Goal: Information Seeking & Learning: Learn about a topic

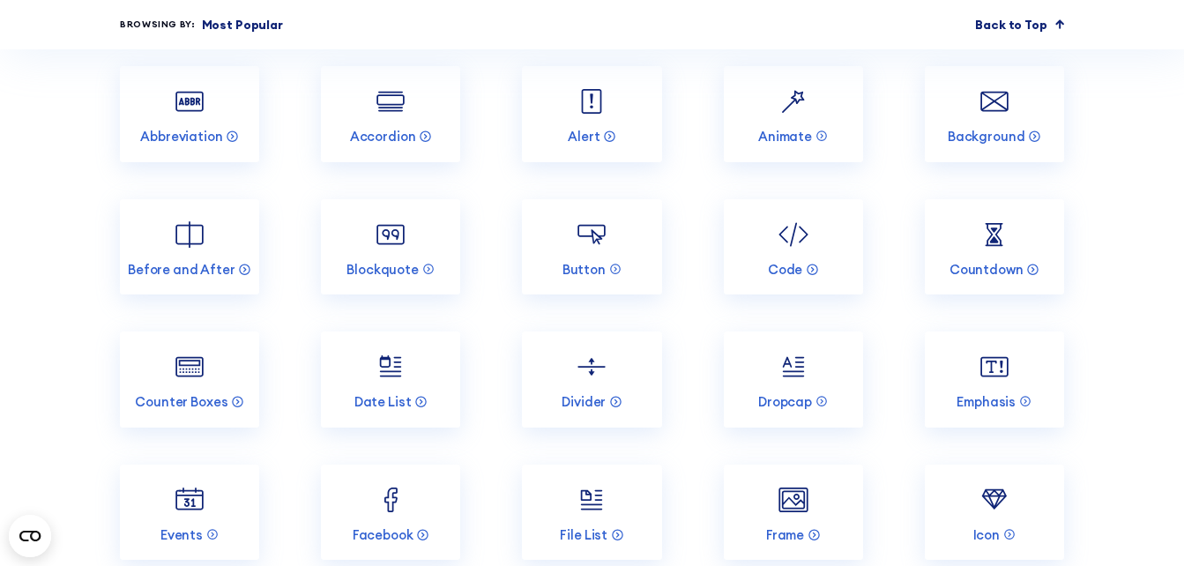
click at [259, 31] on p "Most Popular" at bounding box center [242, 25] width 81 height 19
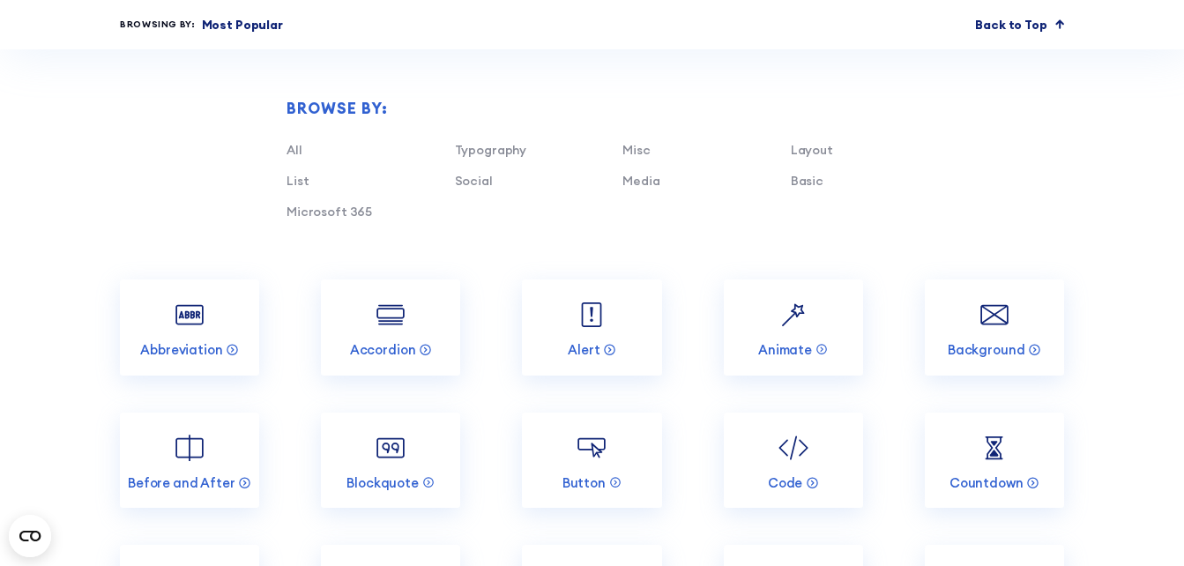
scroll to position [1438, 0]
click at [295, 151] on link "All" at bounding box center [295, 149] width 16 height 16
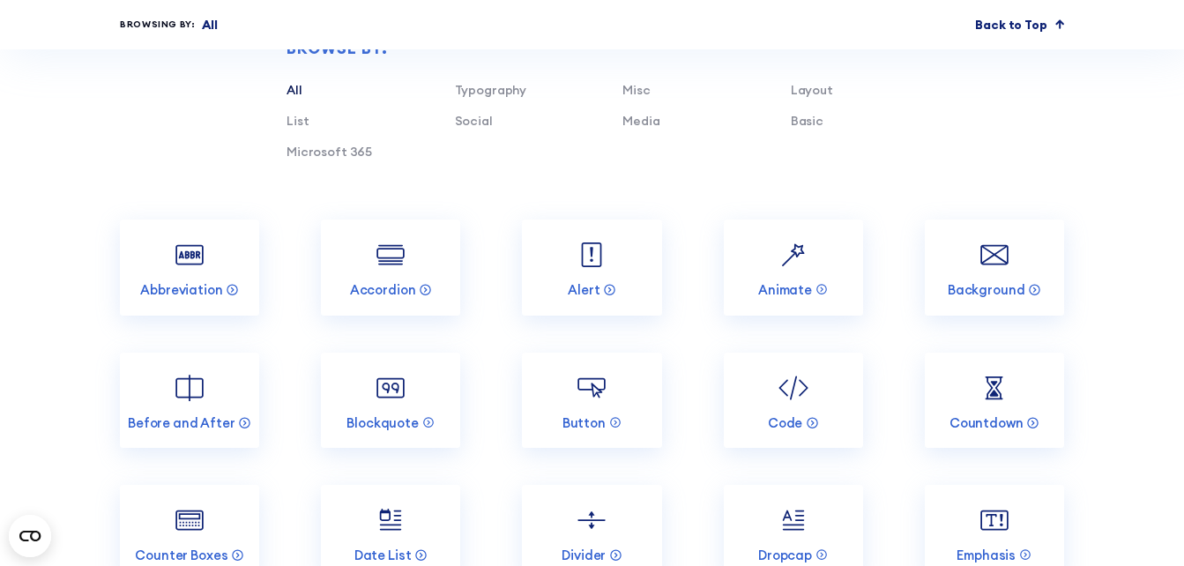
scroll to position [1504, 0]
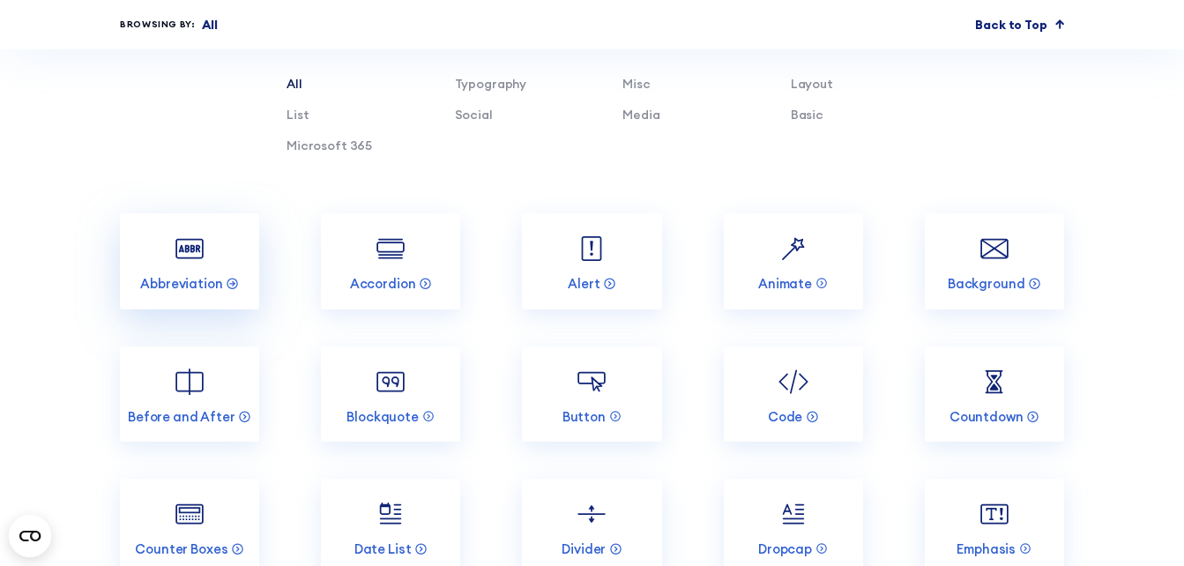
click at [205, 254] on img at bounding box center [189, 248] width 37 height 37
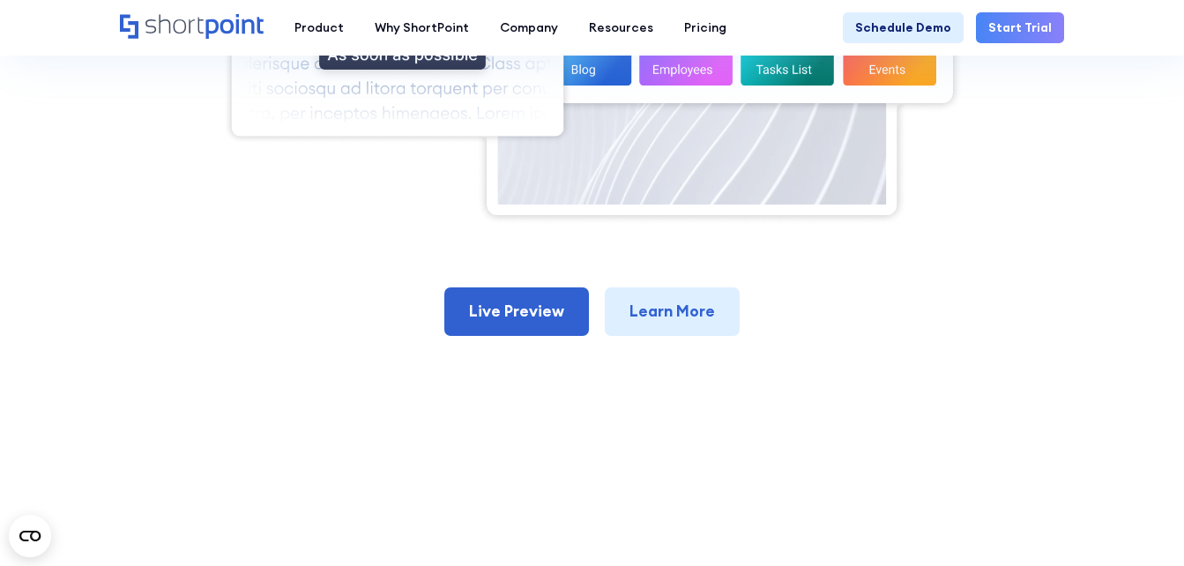
scroll to position [802, 0]
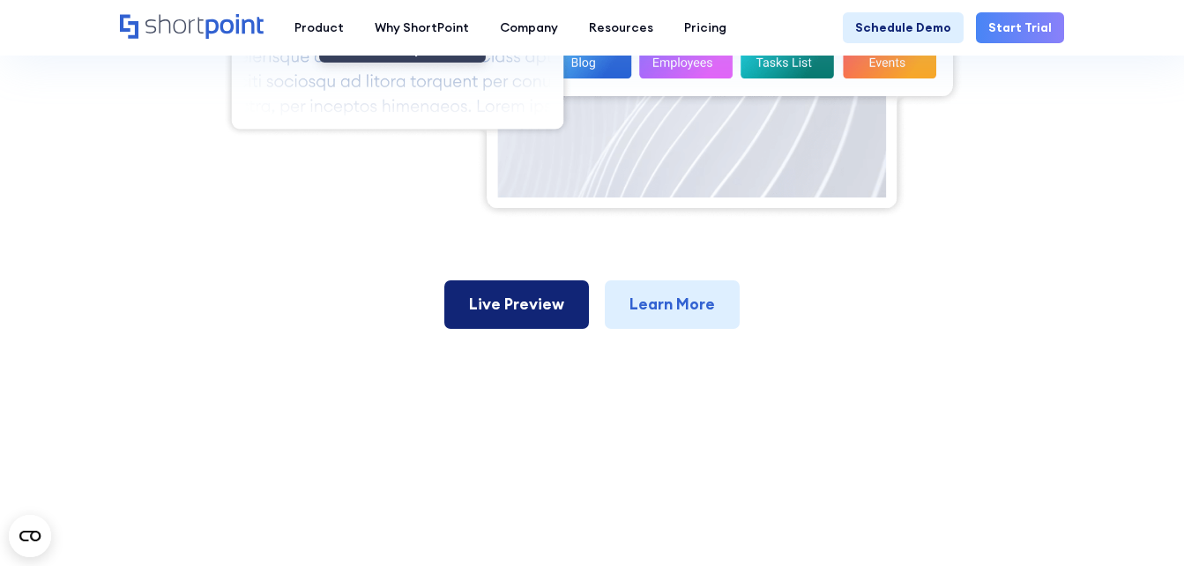
click at [520, 311] on link "Live Preview" at bounding box center [516, 304] width 145 height 48
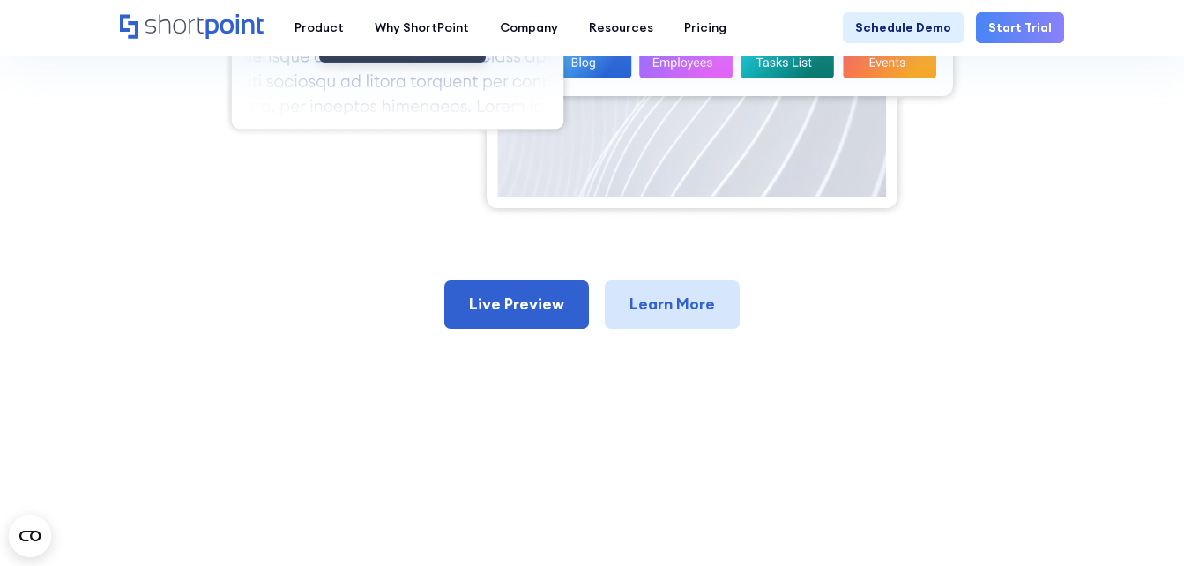
click at [690, 302] on link "Learn More" at bounding box center [672, 304] width 135 height 48
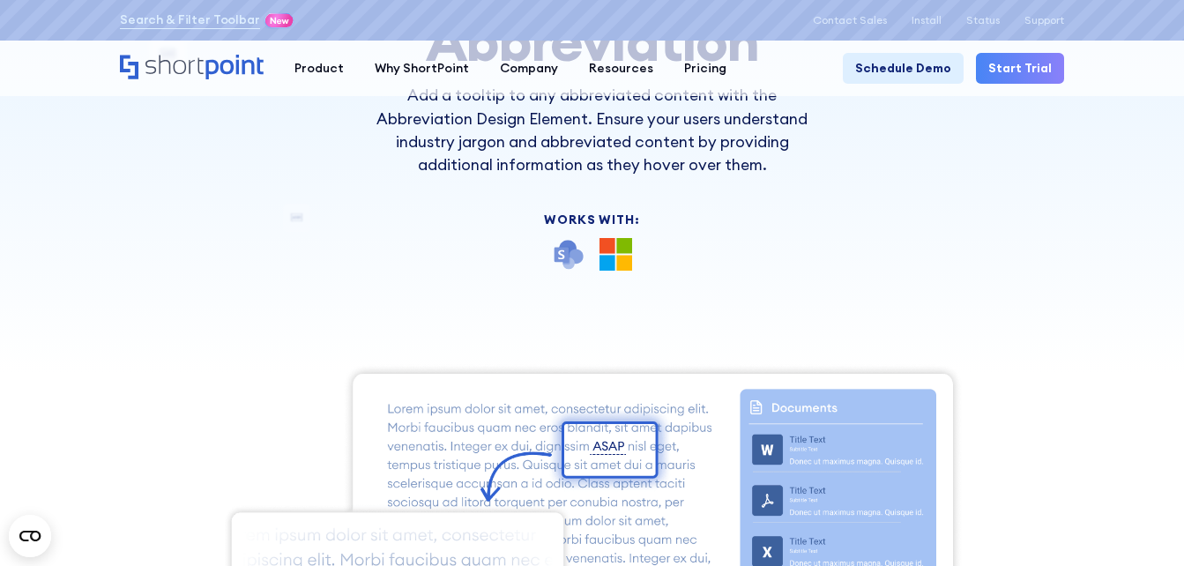
scroll to position [0, 0]
